Goal: Task Accomplishment & Management: Manage account settings

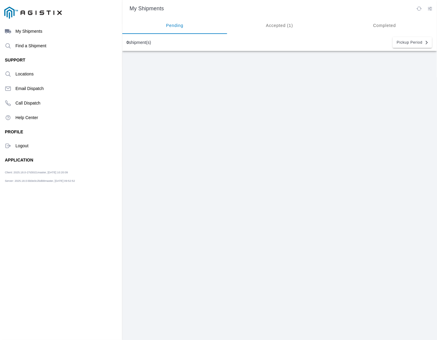
click at [281, 29] on ion-segment-button "Accepted (1)" at bounding box center [279, 25] width 105 height 17
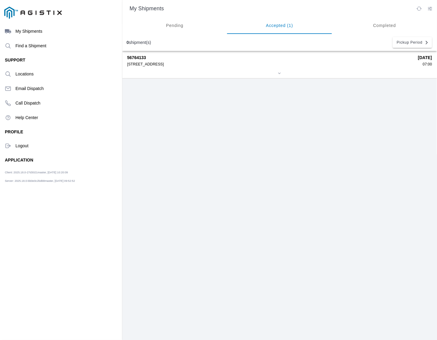
click at [251, 64] on div "26292 E River Rd, 95320" at bounding box center [270, 64] width 287 height 4
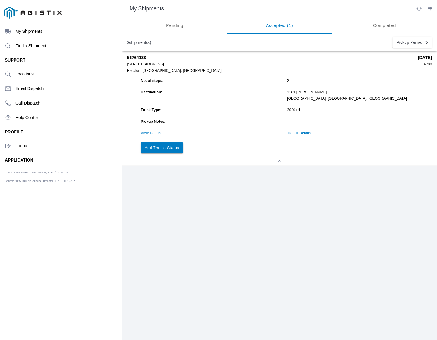
click at [149, 133] on link "View Details" at bounding box center [151, 133] width 20 height 4
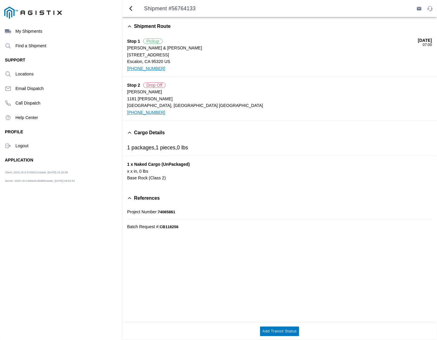
click at [17, 148] on div "Logout" at bounding box center [61, 145] width 112 height 15
click at [17, 147] on ion-label "Logout" at bounding box center [66, 145] width 102 height 5
click at [20, 145] on ion-label "Logout" at bounding box center [66, 145] width 102 height 5
